Goal: Navigation & Orientation: Find specific page/section

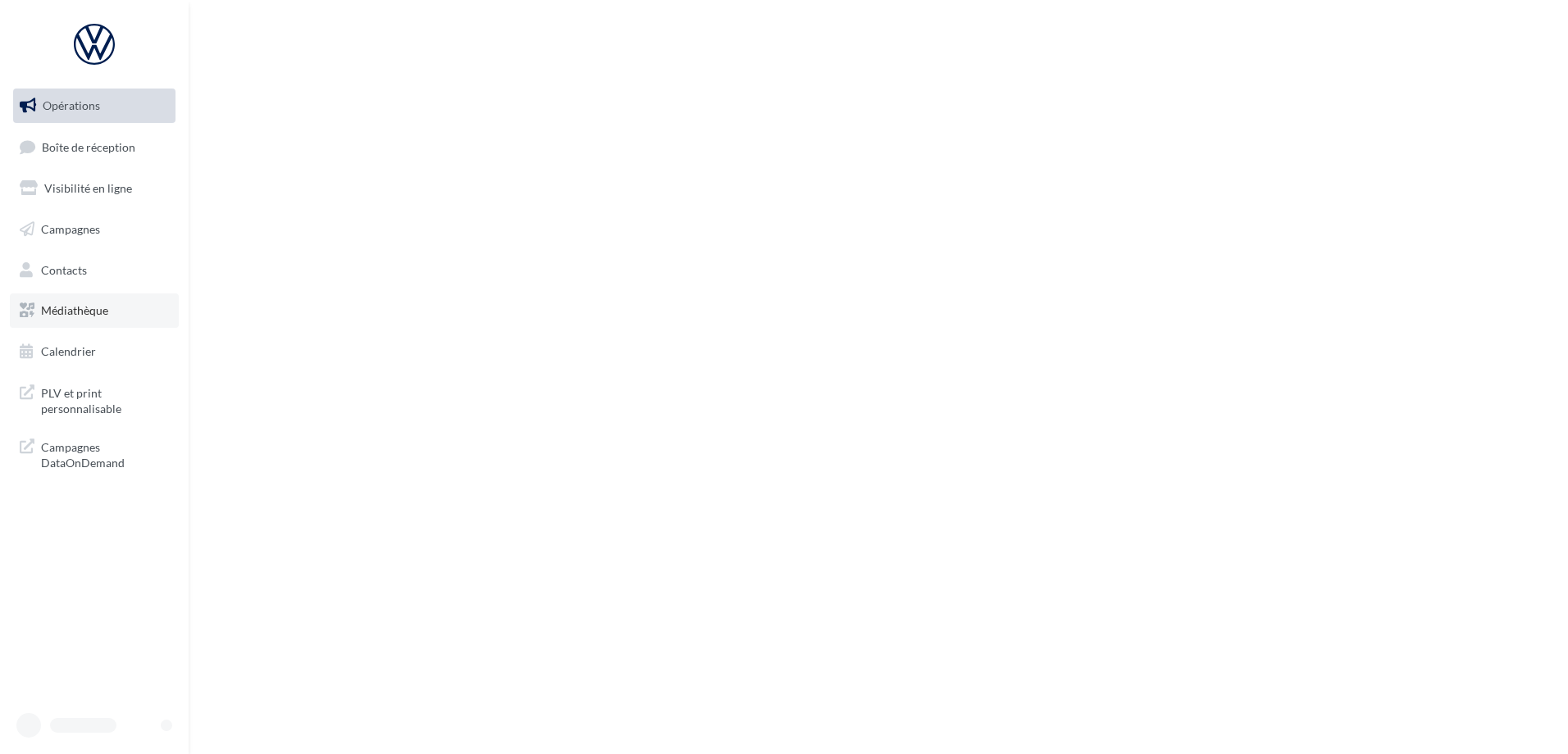
click at [65, 323] on link "Médiathèque" at bounding box center [94, 310] width 169 height 34
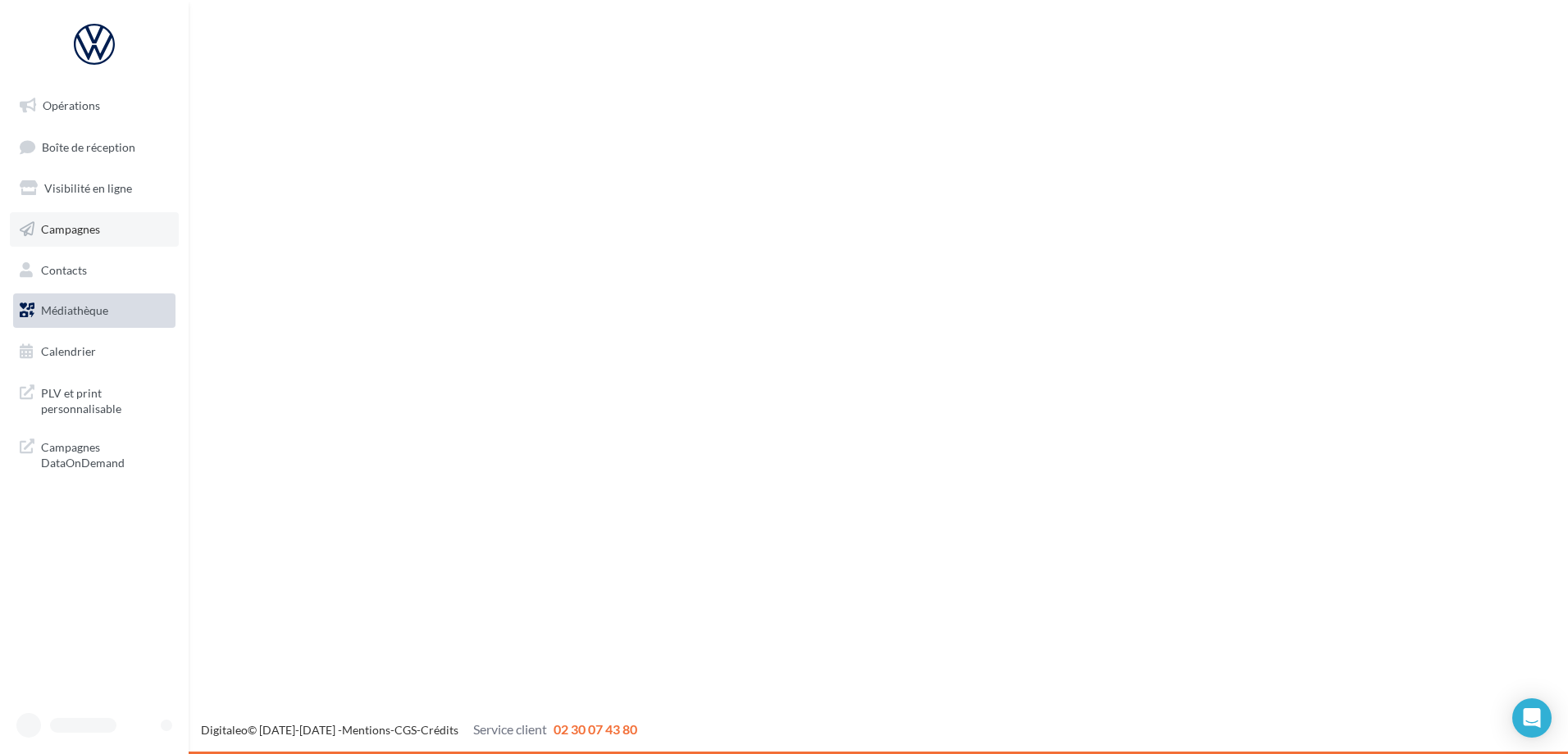
click at [106, 227] on link "Campagnes" at bounding box center [94, 229] width 169 height 34
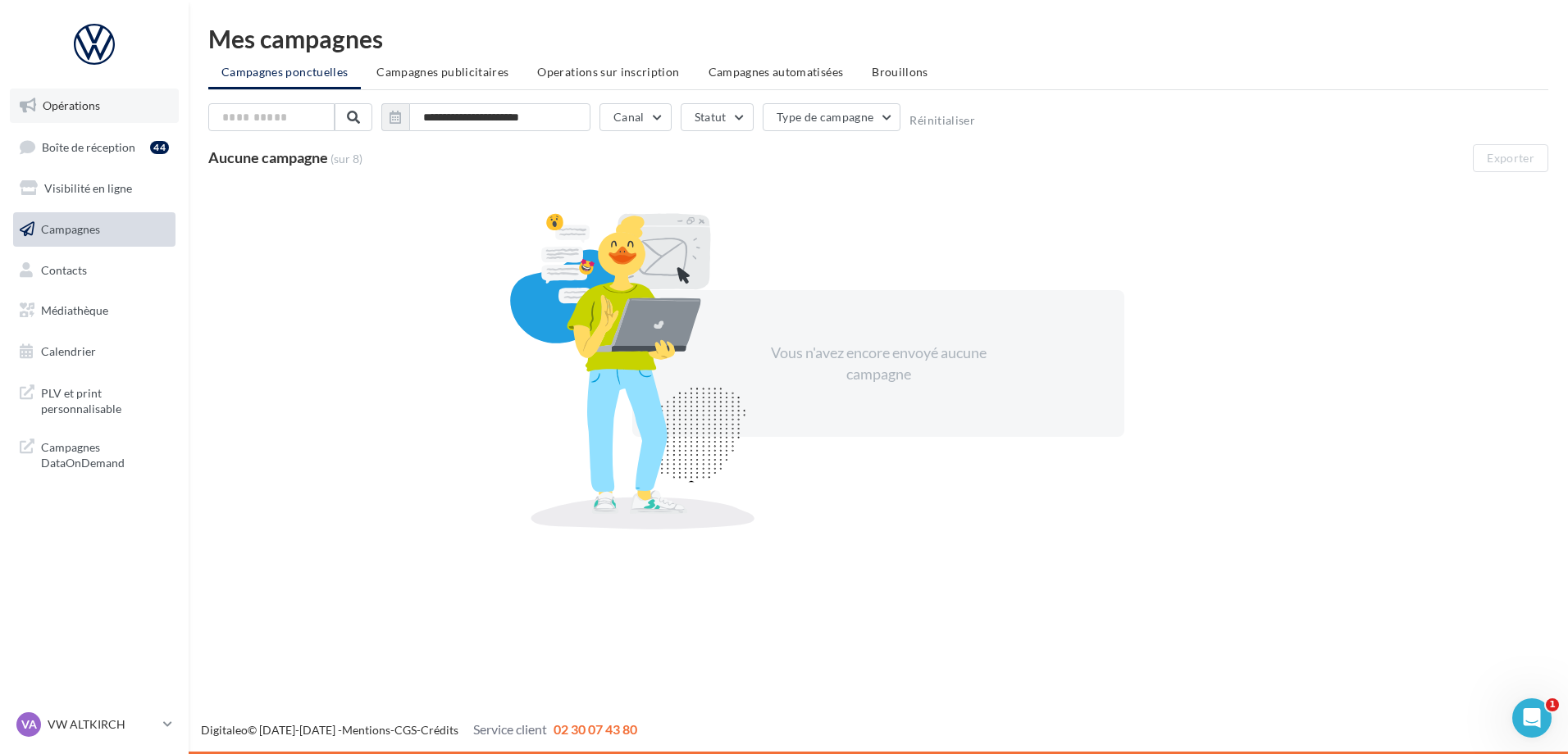
click at [85, 95] on link "Opérations" at bounding box center [94, 105] width 169 height 34
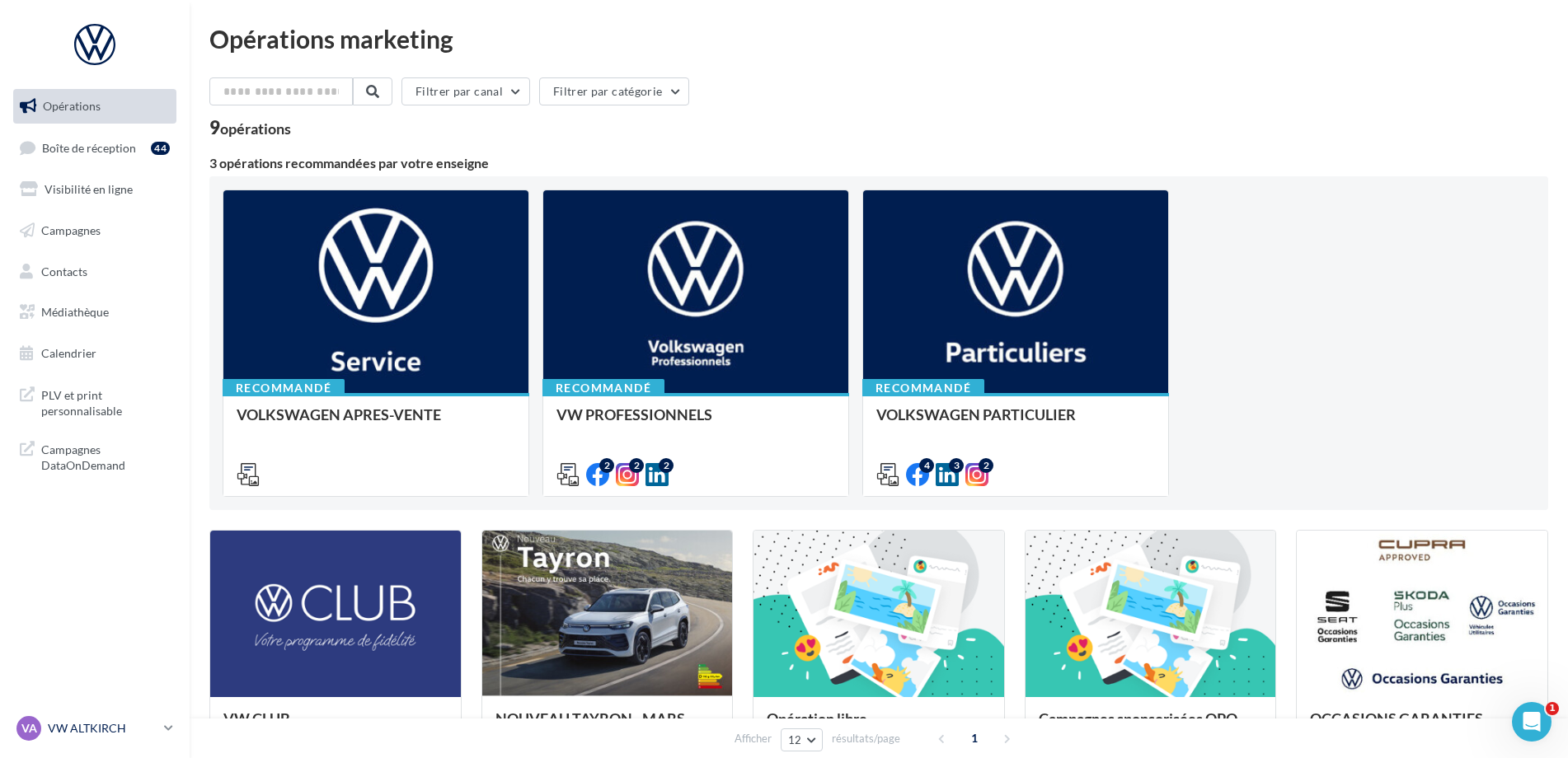
click at [84, 722] on p "VW ALTKIRCH" at bounding box center [103, 729] width 110 height 17
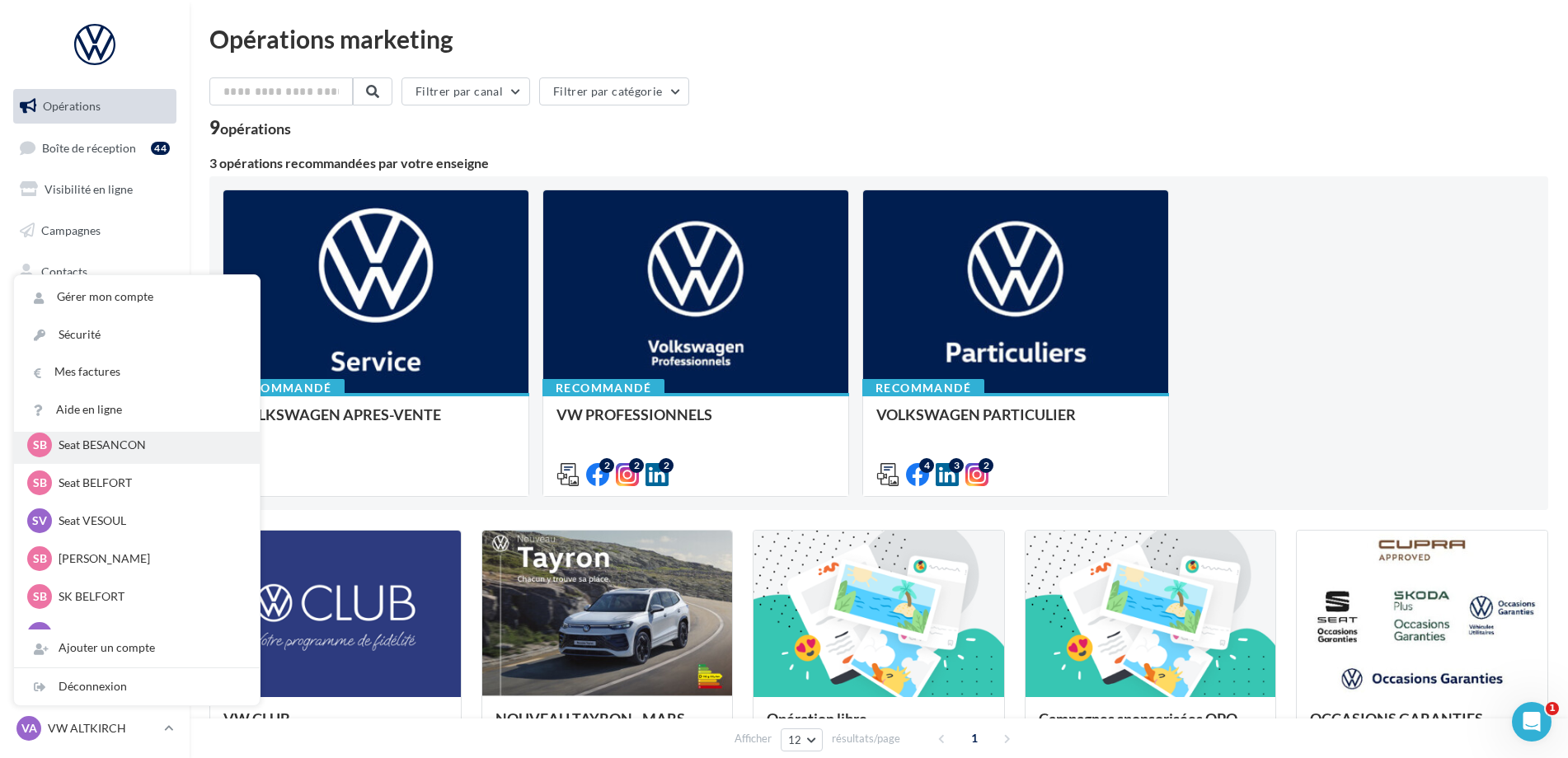
scroll to position [165, 0]
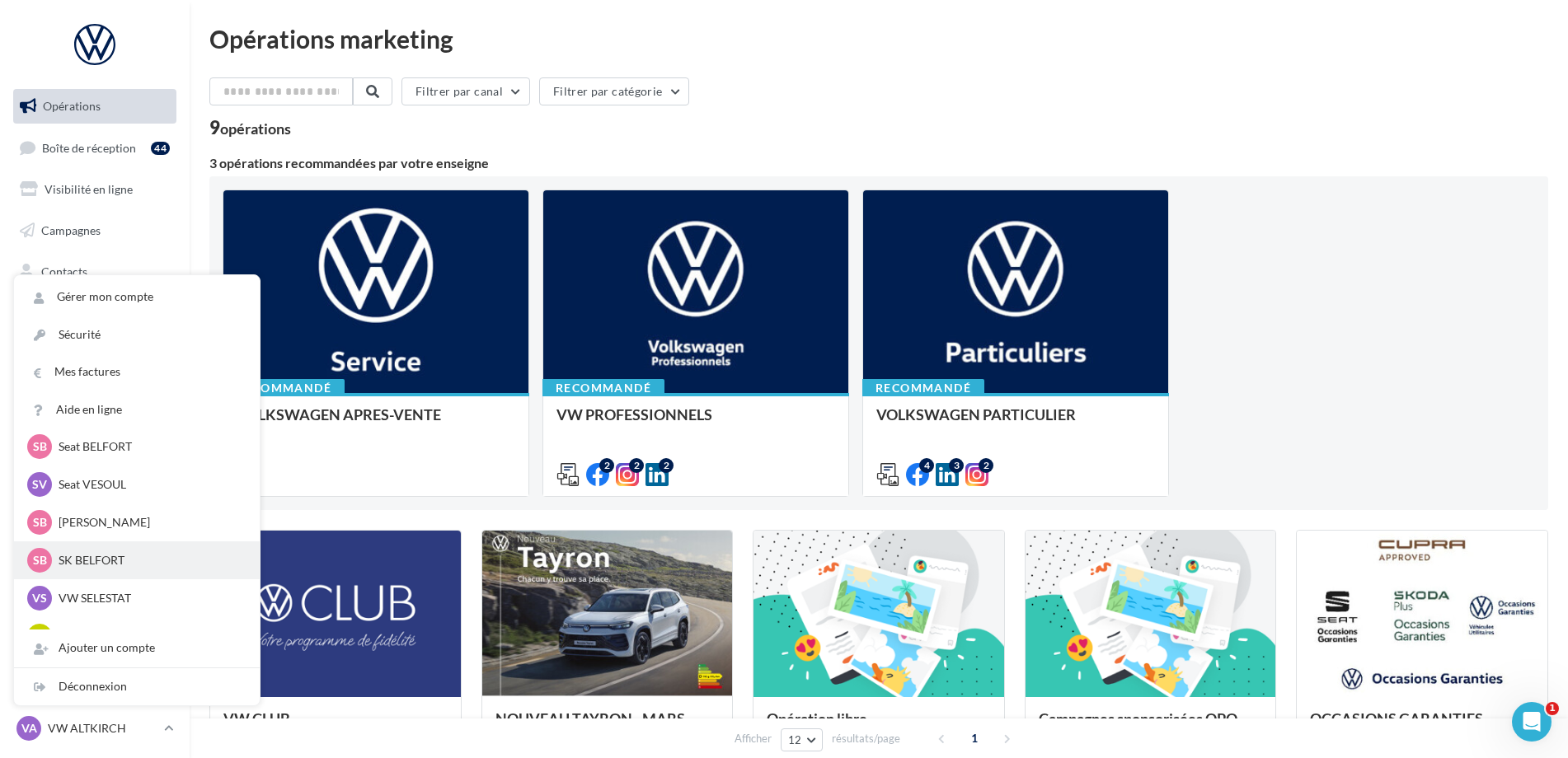
click at [118, 559] on p "SK BELFORT" at bounding box center [149, 560] width 182 height 17
